Goal: Task Accomplishment & Management: Manage account settings

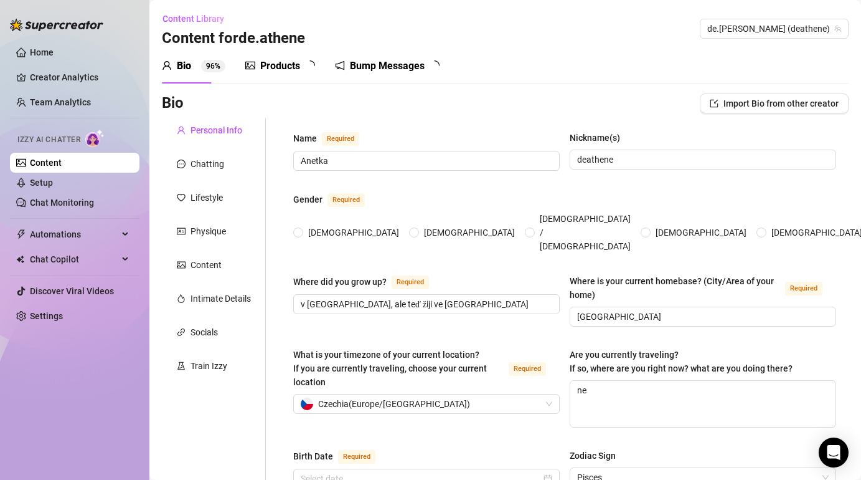
radio input "true"
type input "[DATE]"
click at [53, 186] on link "Setup" at bounding box center [41, 182] width 23 height 10
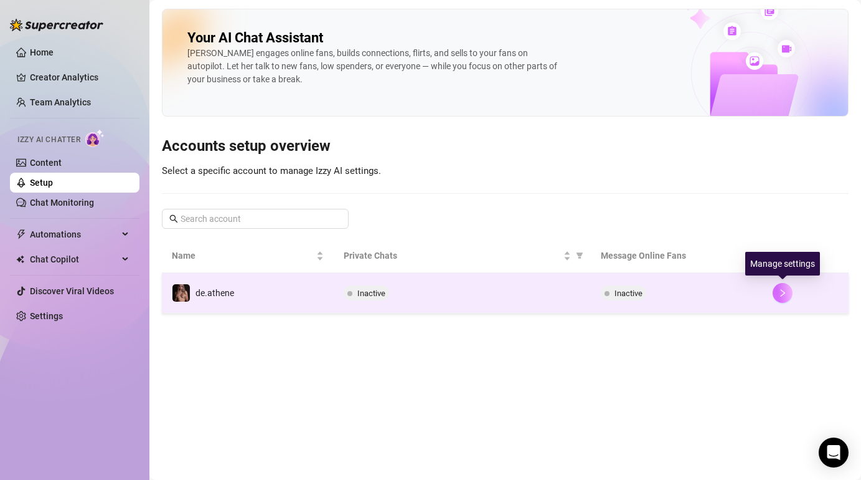
click at [785, 290] on icon "right" at bounding box center [782, 292] width 9 height 9
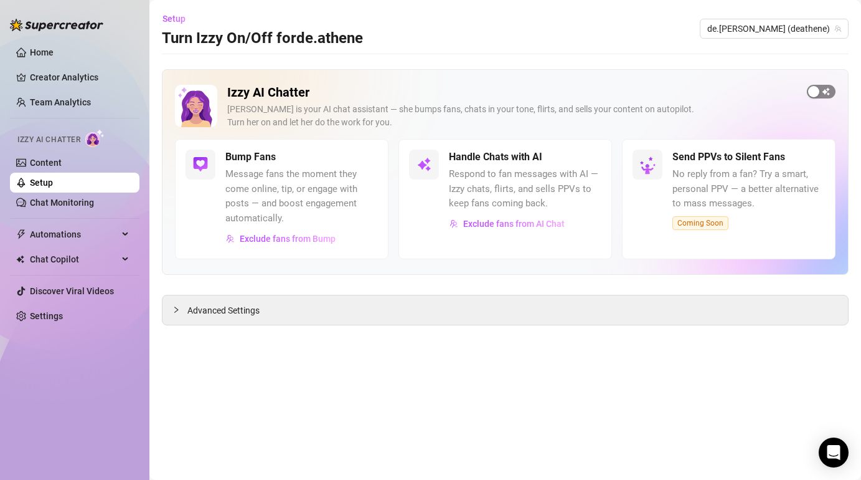
click at [813, 88] on div "button" at bounding box center [813, 91] width 11 height 11
